Goal: Communication & Community: Participate in discussion

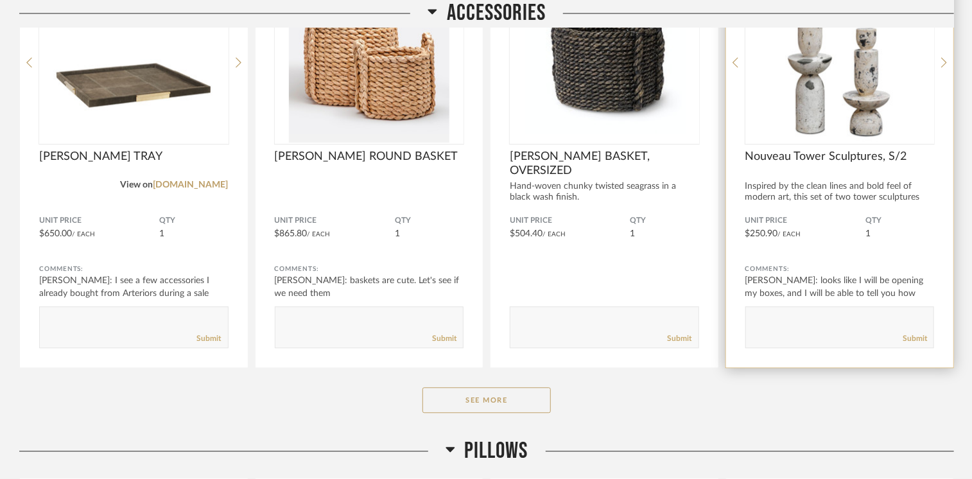
scroll to position [8694, 0]
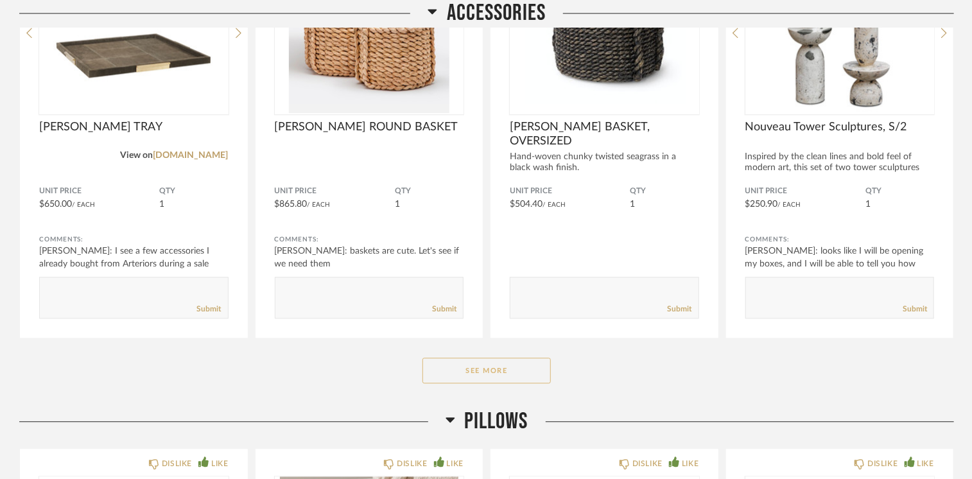
click at [510, 368] on button "See More" at bounding box center [486, 371] width 128 height 26
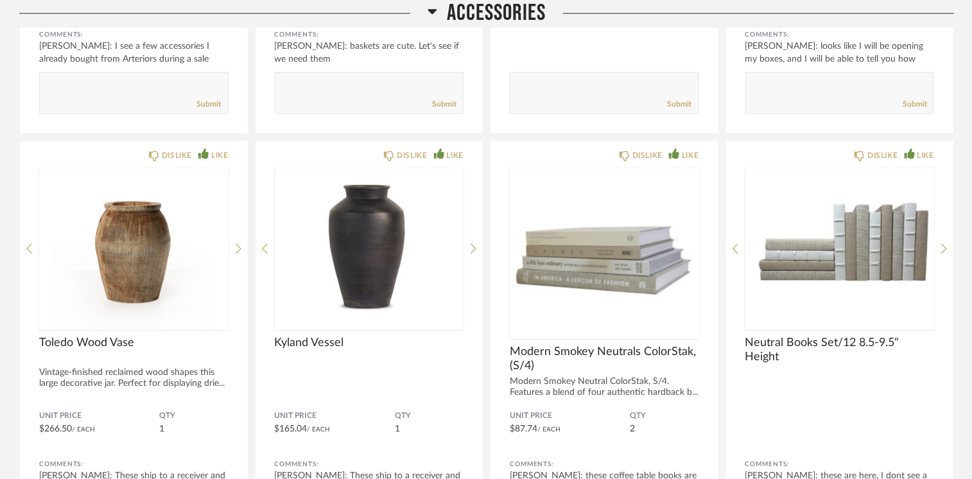
scroll to position [8951, 0]
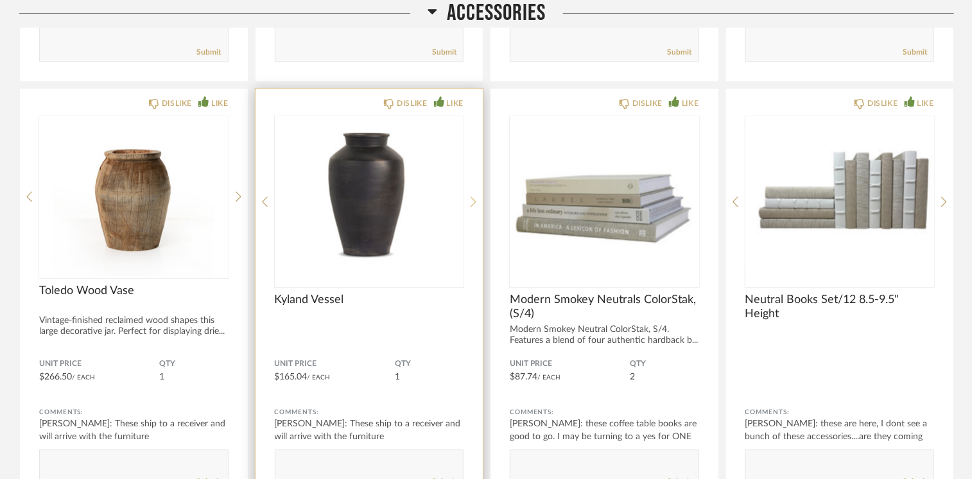
click at [472, 196] on icon at bounding box center [474, 202] width 6 height 12
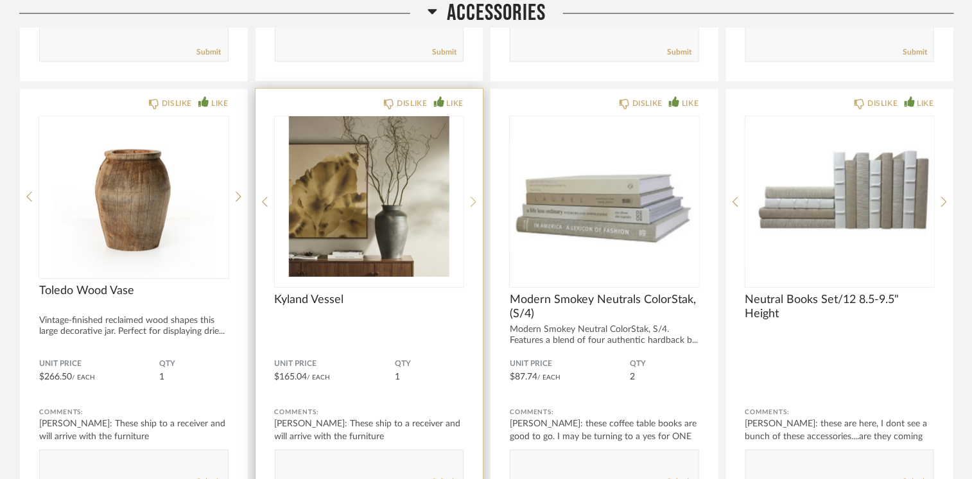
click at [472, 196] on icon at bounding box center [474, 202] width 6 height 12
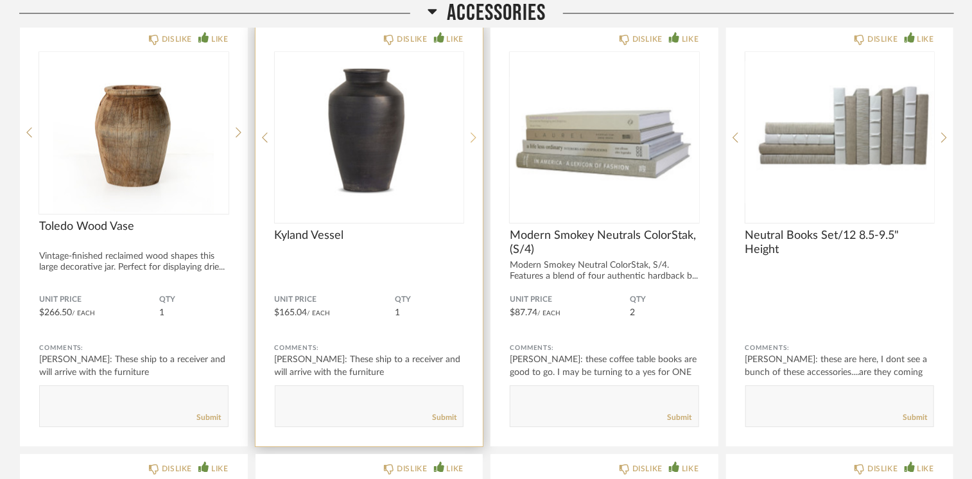
scroll to position [9079, 0]
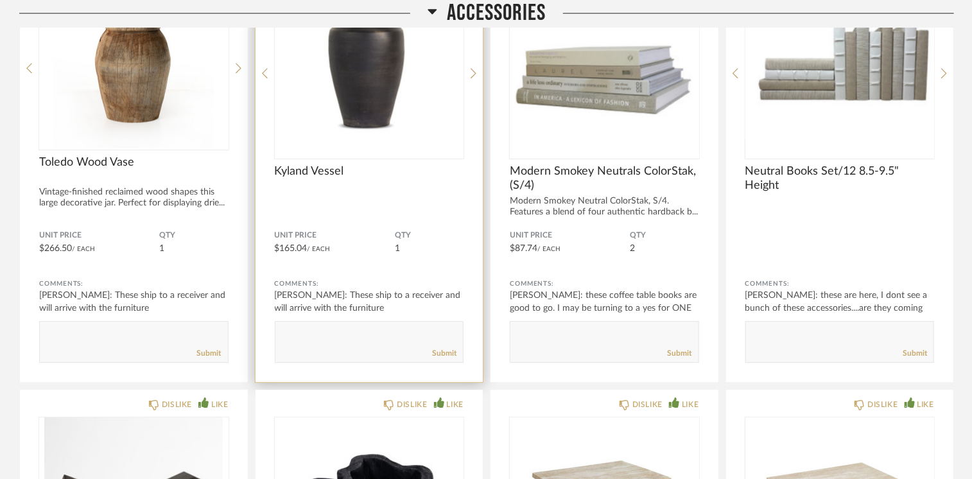
click at [322, 327] on textarea at bounding box center [369, 335] width 188 height 17
click at [416, 327] on textarea at bounding box center [369, 335] width 188 height 17
click at [414, 327] on textarea at bounding box center [369, 335] width 188 height 17
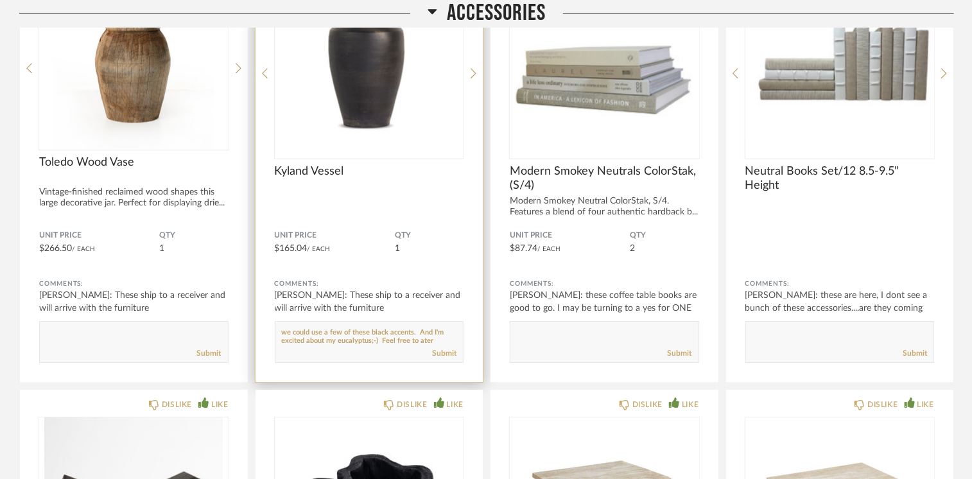
paste textarea "h"
drag, startPoint x: 424, startPoint y: 336, endPoint x: 437, endPoint y: 101, distance: 235.3
click at [437, 101] on img "0" at bounding box center [369, 68] width 189 height 160
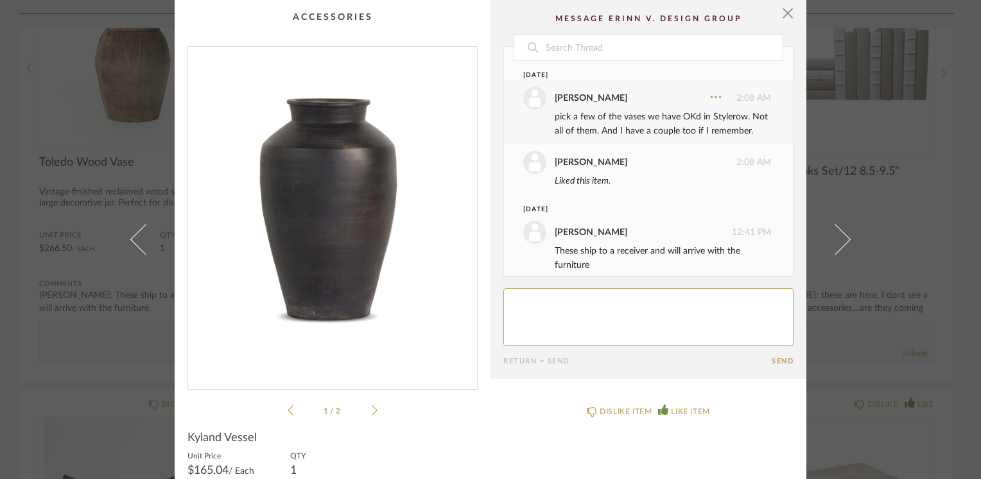
scroll to position [26, 0]
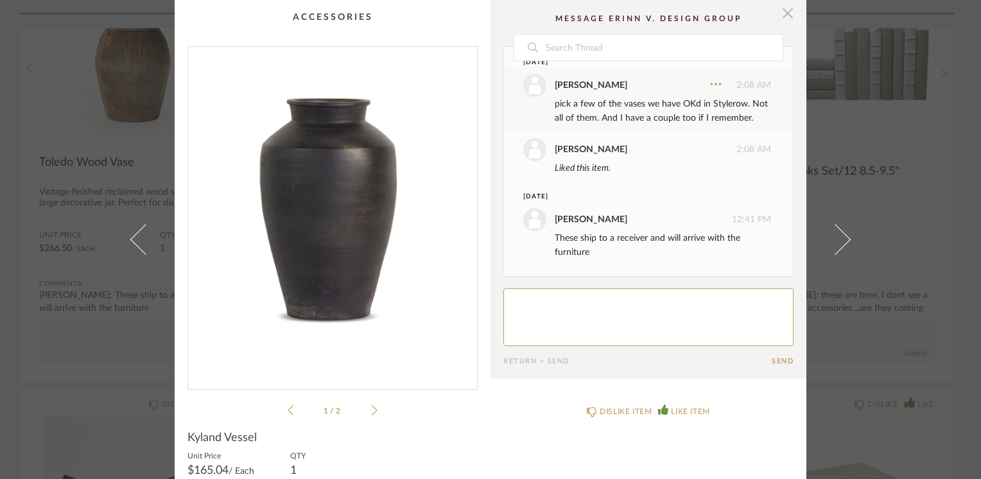
click at [781, 12] on span "button" at bounding box center [788, 13] width 26 height 26
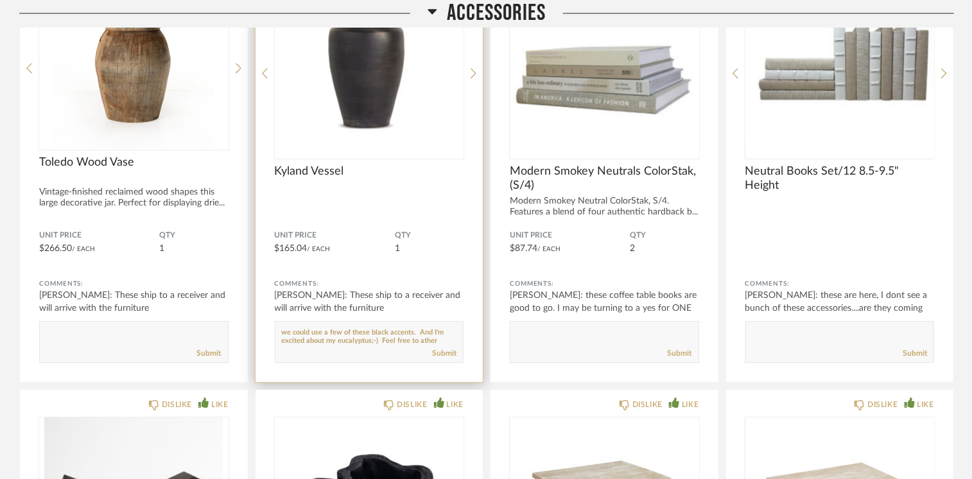
scroll to position [10, 0]
paste textarea "h"
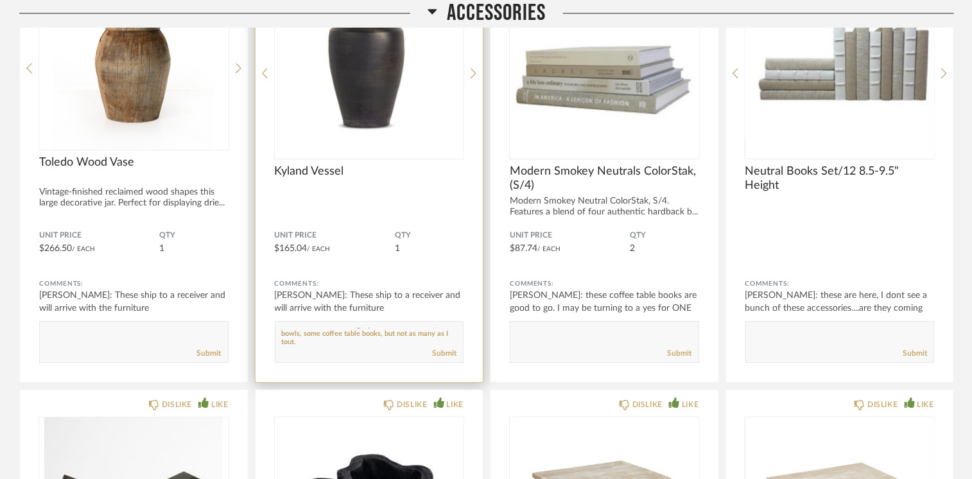
paste textarea "h"
click at [327, 334] on textarea at bounding box center [369, 335] width 188 height 17
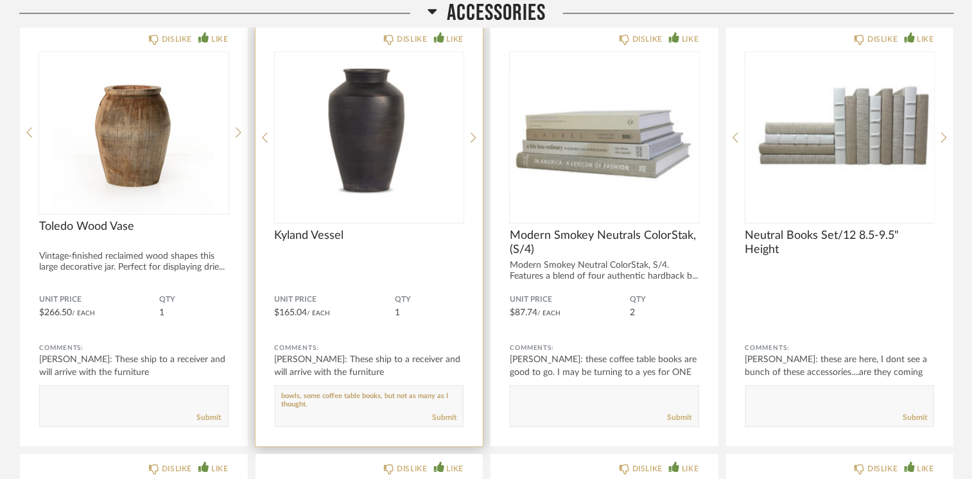
scroll to position [0, 0]
paste textarea "g"
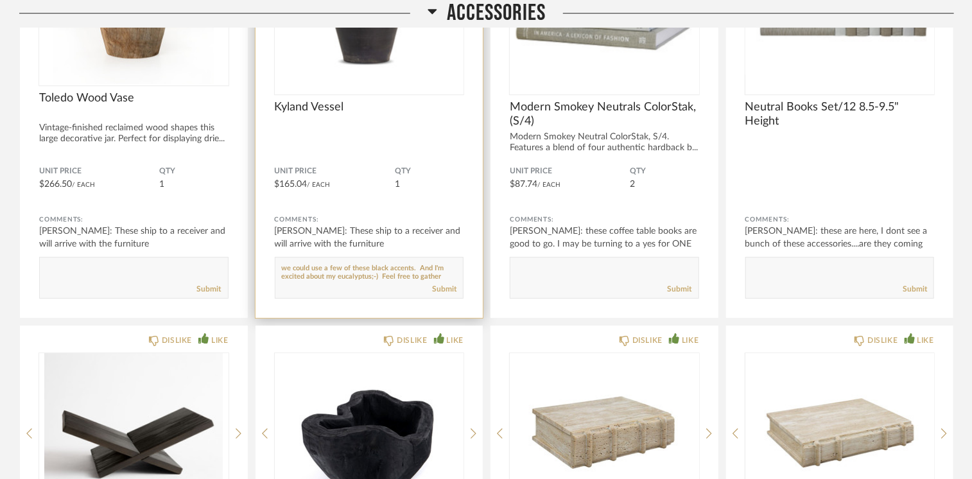
click at [411, 263] on textarea at bounding box center [369, 271] width 188 height 17
type textarea "we could use a few of these black accents and vases. And I'm excited about my e…"
click at [438, 284] on link "Submit" at bounding box center [444, 289] width 24 height 11
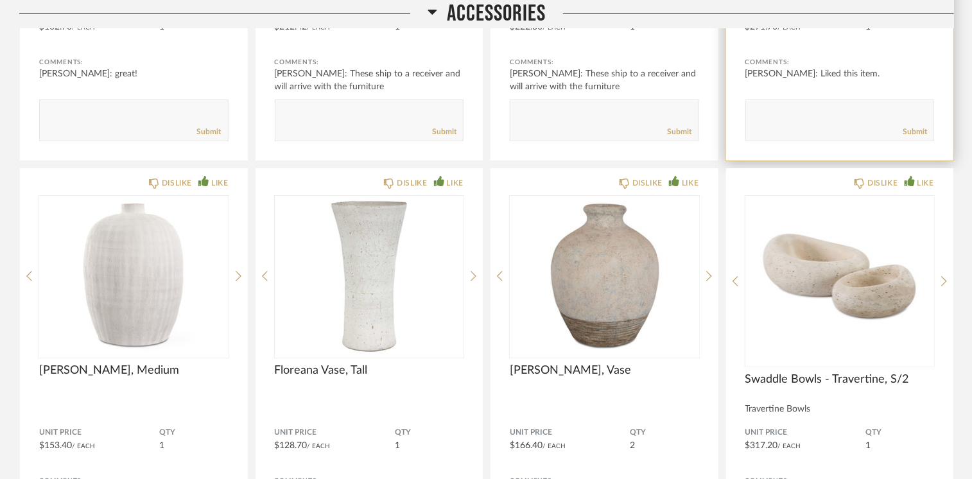
scroll to position [9785, 0]
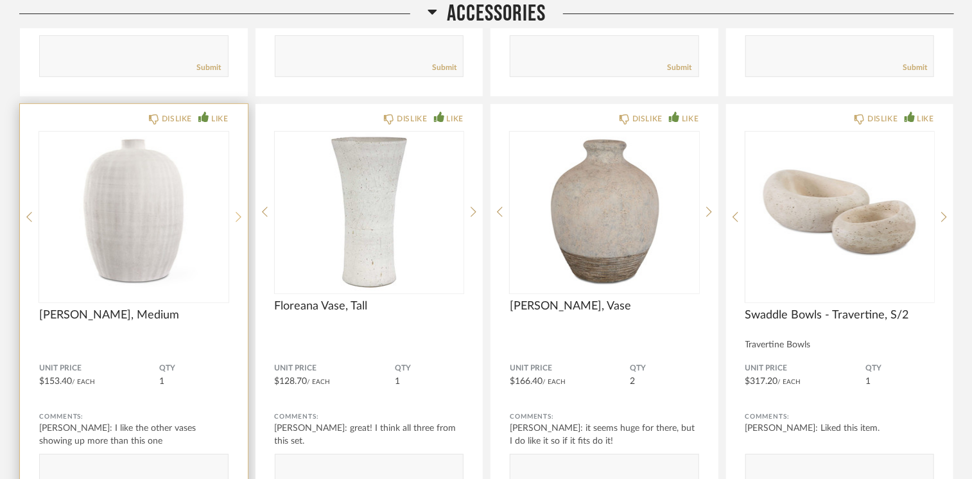
click at [239, 201] on div at bounding box center [239, 217] width 6 height 171
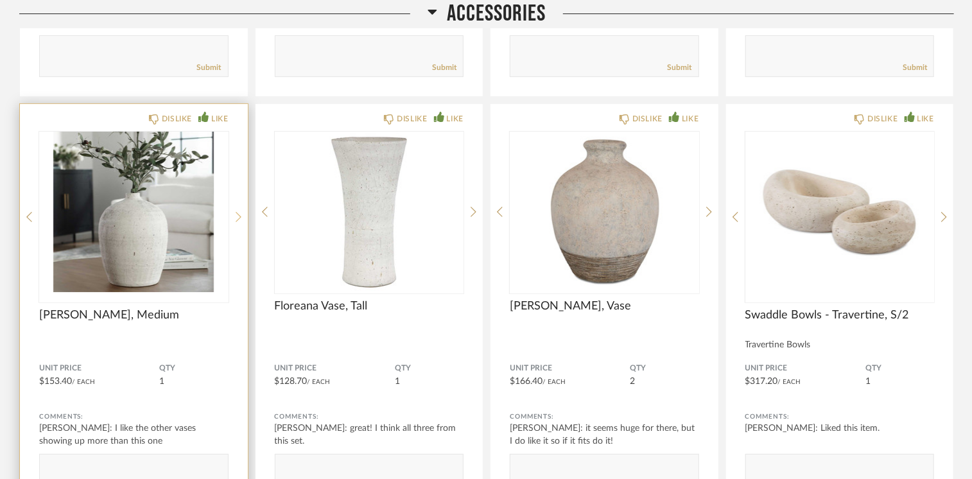
click at [239, 201] on div at bounding box center [239, 217] width 6 height 171
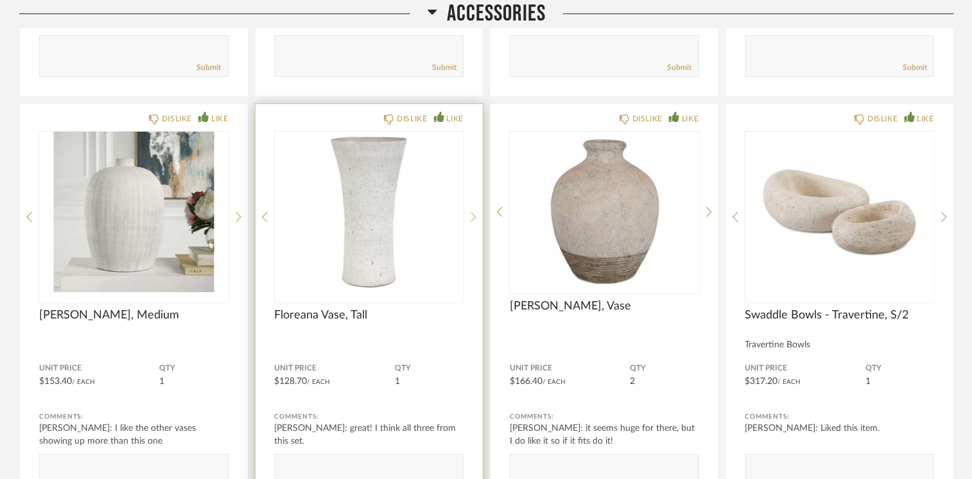
click at [472, 211] on icon at bounding box center [474, 217] width 6 height 12
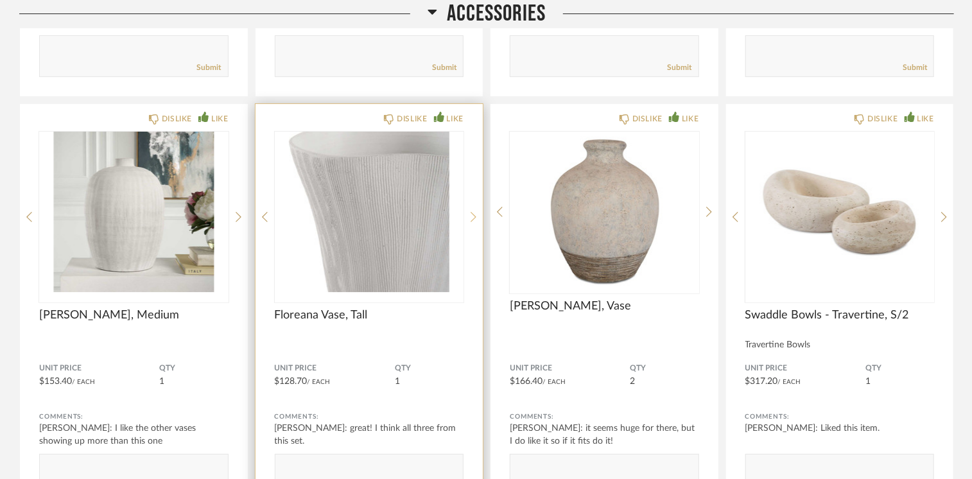
click at [472, 211] on icon at bounding box center [474, 217] width 6 height 12
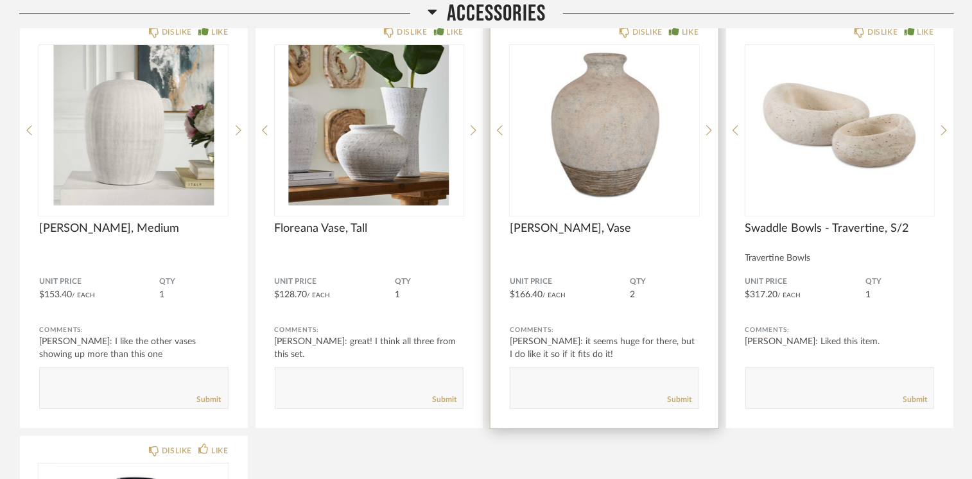
scroll to position [9850, 0]
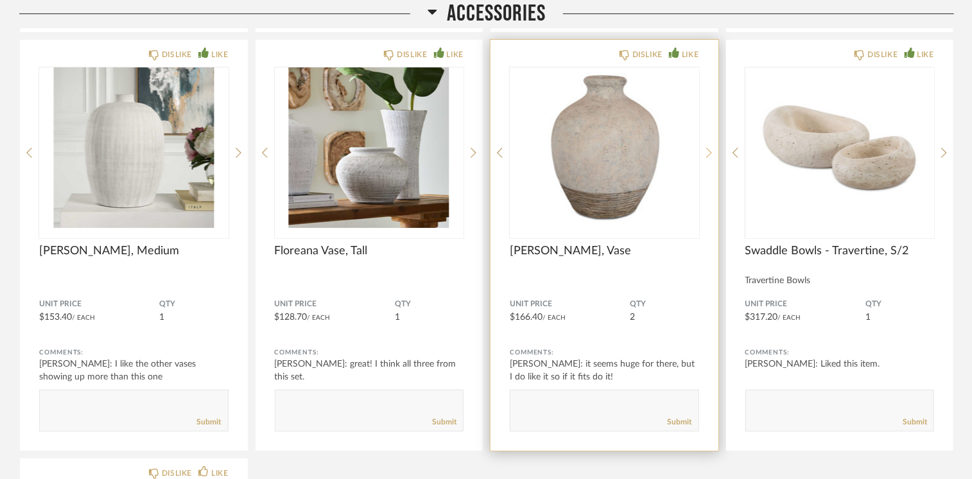
click at [709, 147] on icon at bounding box center [709, 153] width 6 height 12
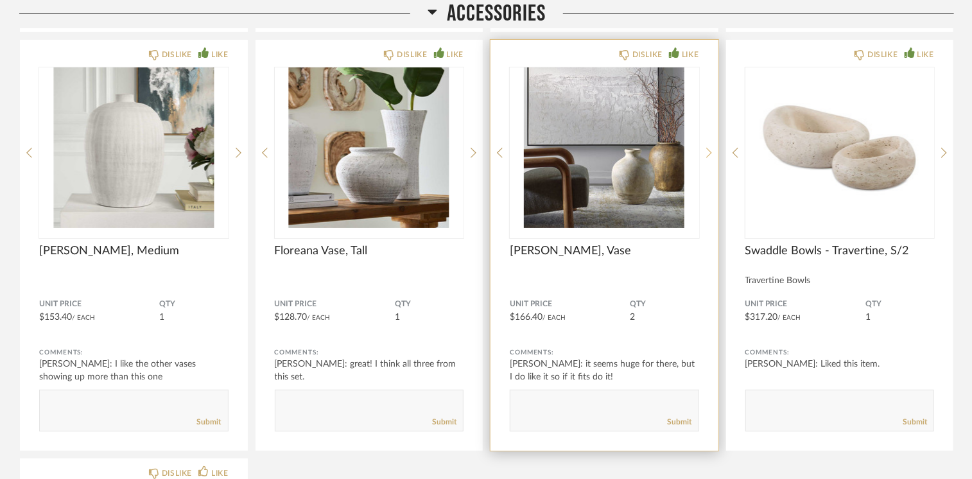
click at [709, 147] on icon at bounding box center [709, 153] width 6 height 12
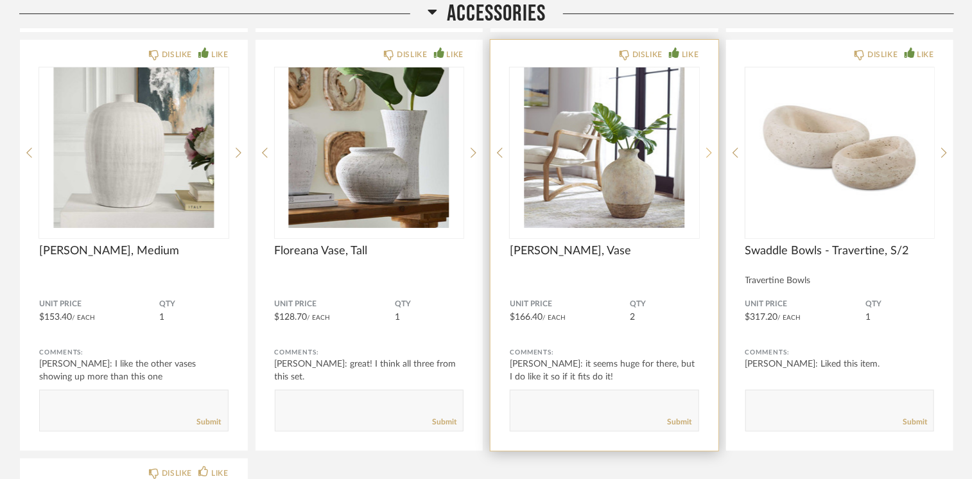
click at [709, 147] on icon at bounding box center [709, 153] width 6 height 12
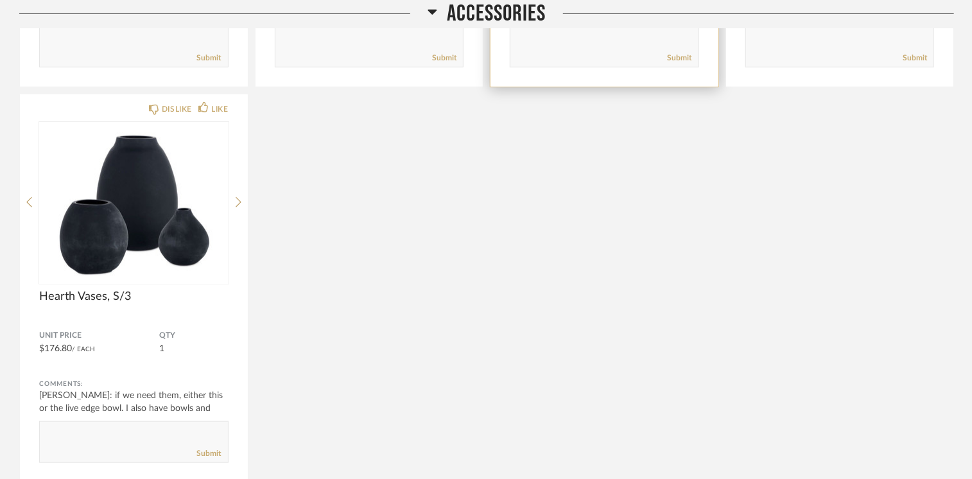
scroll to position [10235, 0]
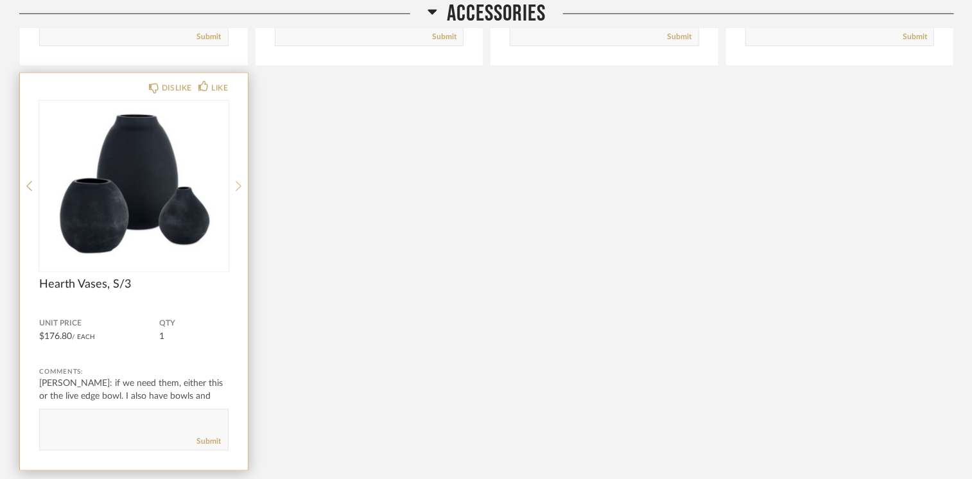
click at [238, 180] on icon at bounding box center [239, 186] width 6 height 12
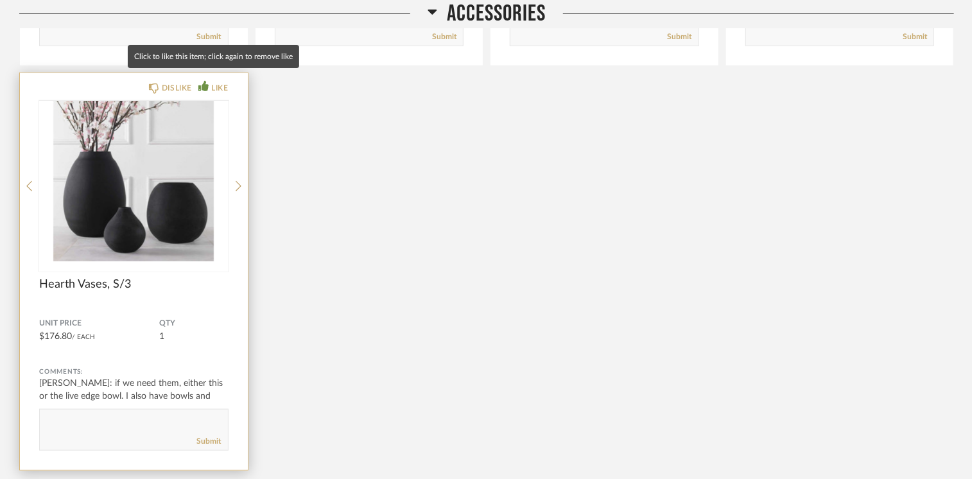
click at [198, 81] on icon at bounding box center [203, 86] width 10 height 10
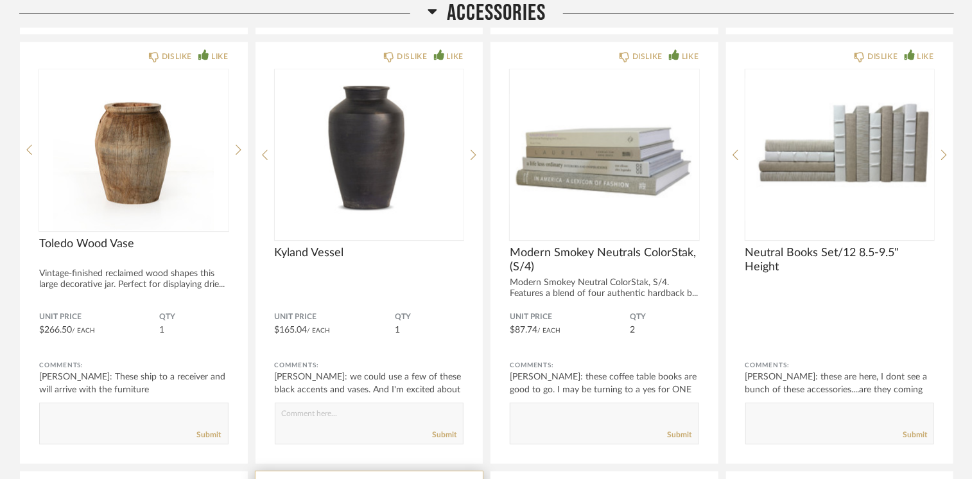
scroll to position [9015, 0]
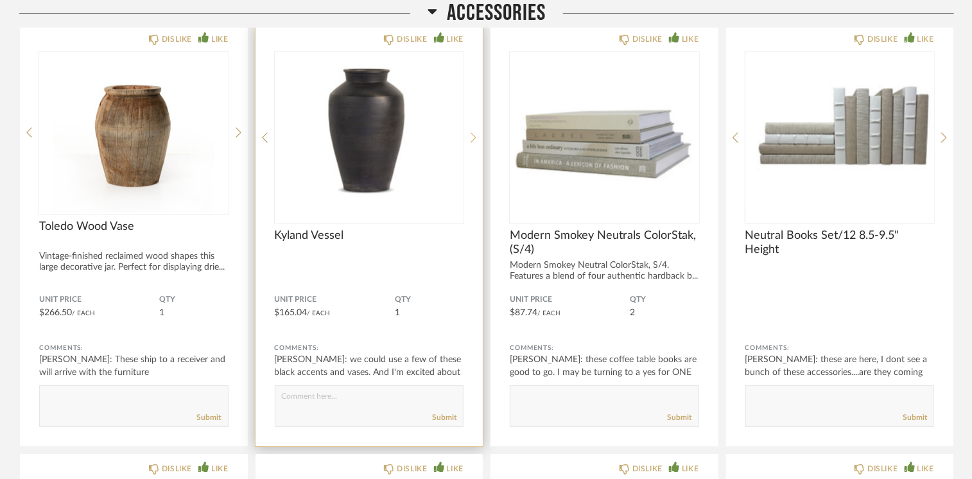
click at [472, 132] on icon at bounding box center [474, 138] width 6 height 12
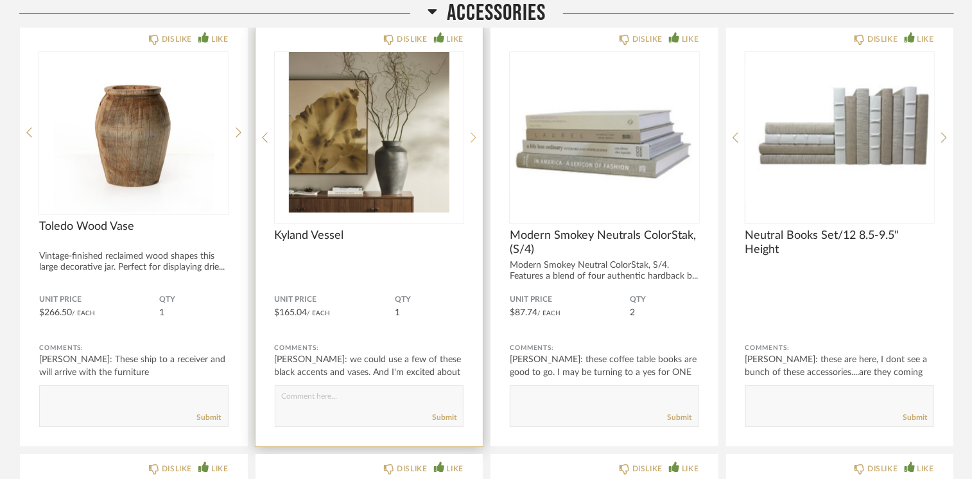
click at [472, 132] on icon at bounding box center [474, 138] width 6 height 12
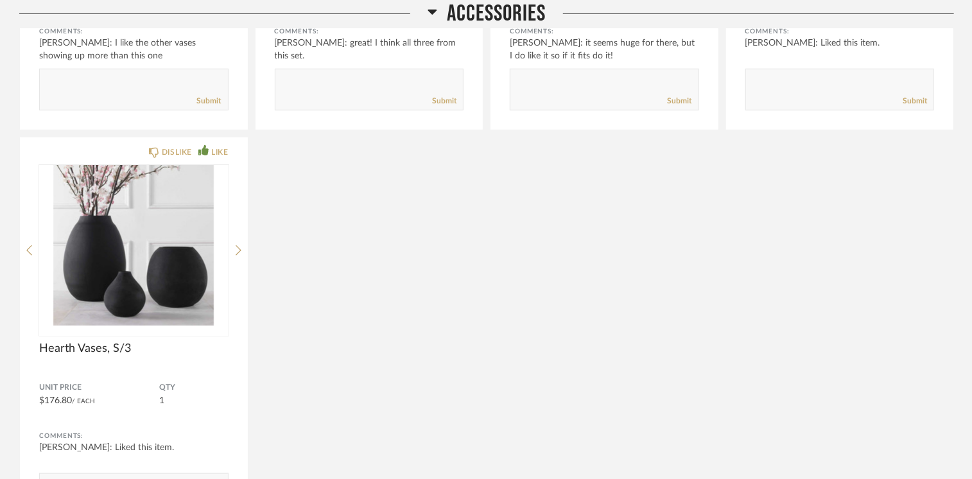
scroll to position [10235, 0]
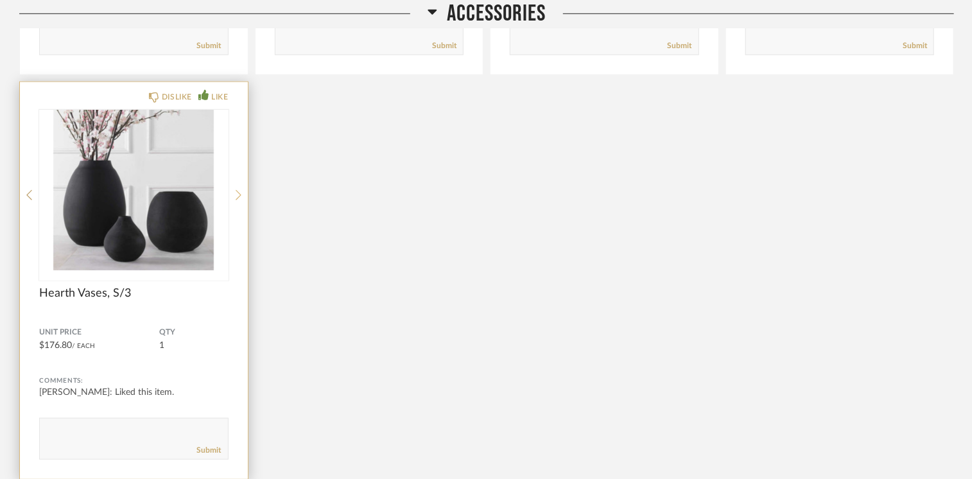
click at [239, 189] on icon at bounding box center [239, 195] width 6 height 12
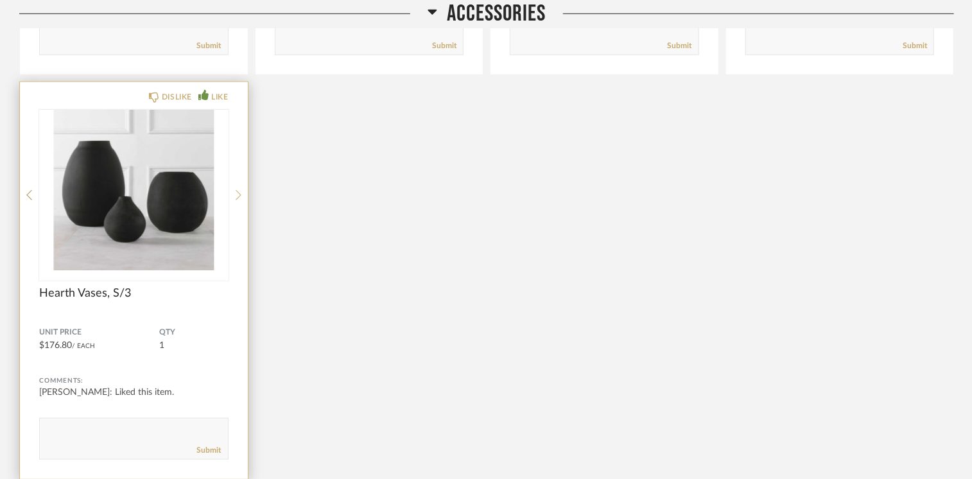
click at [239, 189] on icon at bounding box center [239, 195] width 6 height 12
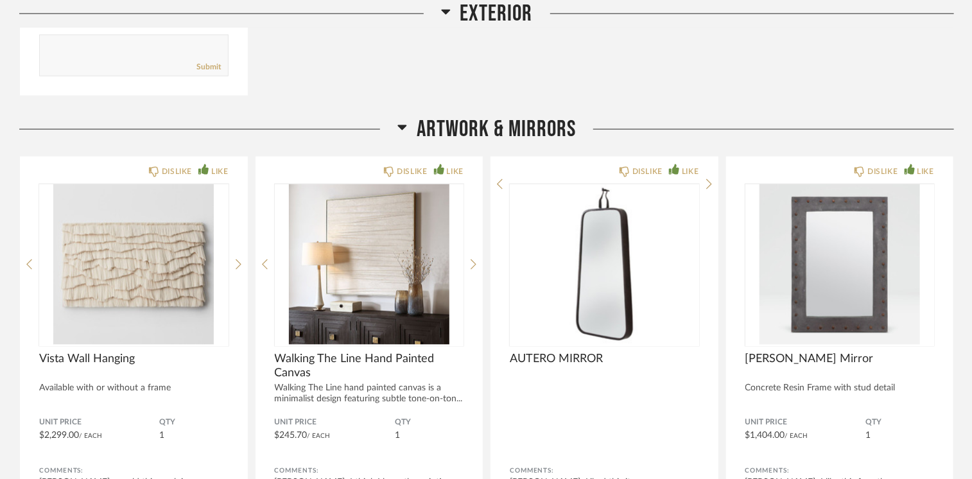
scroll to position [8104, 0]
